Goal: Find contact information: Obtain details needed to contact an individual or organization

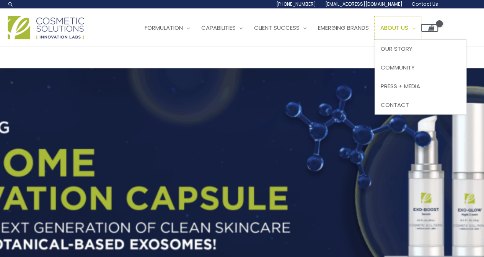
click at [407, 26] on span "About Us" at bounding box center [394, 28] width 28 height 8
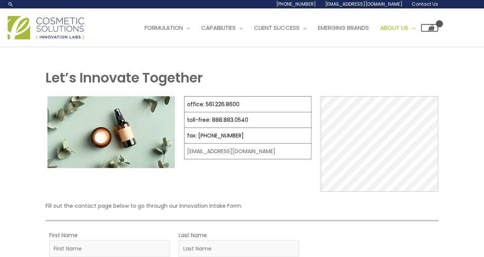
click at [211, 110] on td "office: 561.226.8600" at bounding box center [247, 105] width 127 height 16
